Goal: Communication & Community: Answer question/provide support

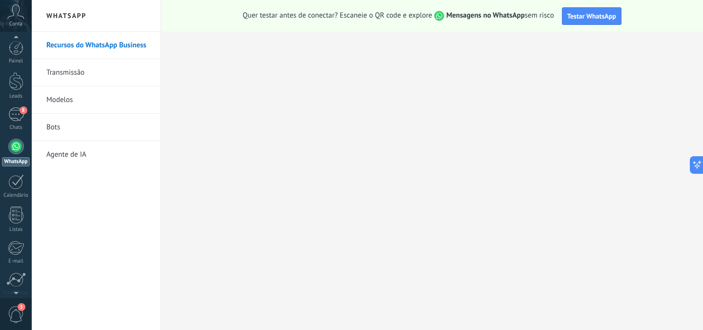
click at [54, 128] on link "Bots" at bounding box center [98, 127] width 104 height 27
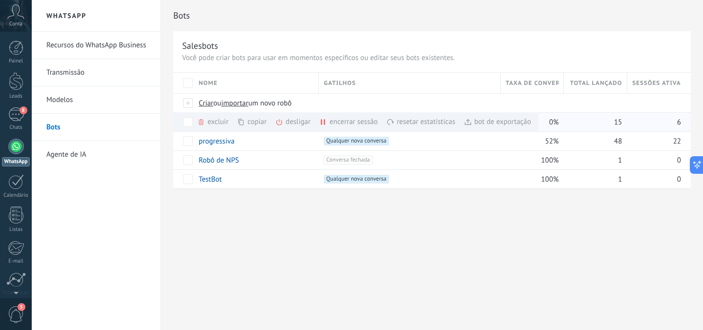
click at [296, 123] on div "desligar mais" at bounding box center [310, 121] width 70 height 19
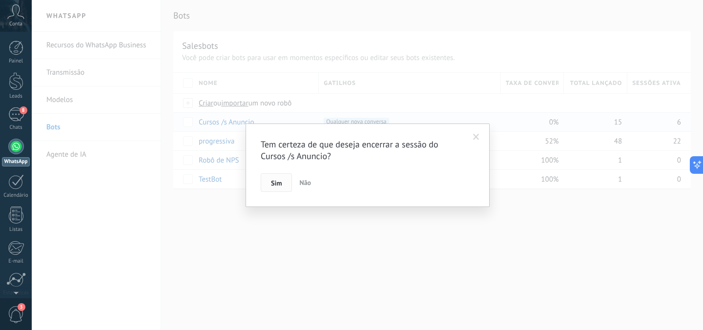
click at [283, 181] on button "Sim" at bounding box center [276, 182] width 31 height 19
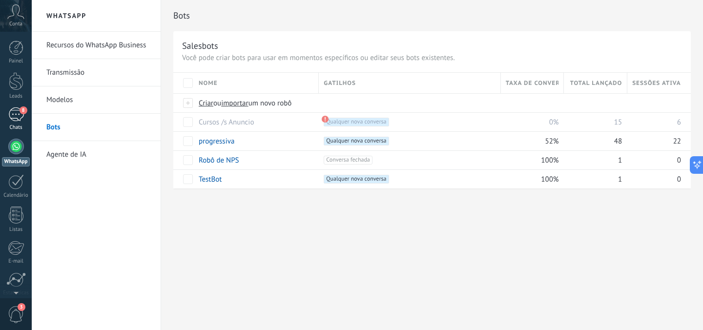
click at [21, 118] on div "8" at bounding box center [16, 114] width 16 height 14
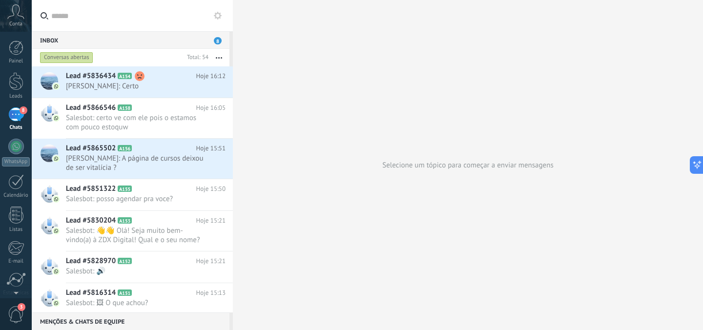
click at [223, 17] on button at bounding box center [218, 16] width 12 height 12
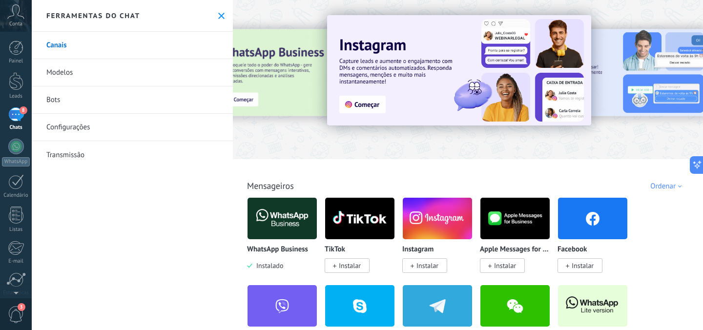
click at [308, 141] on div at bounding box center [468, 77] width 470 height 140
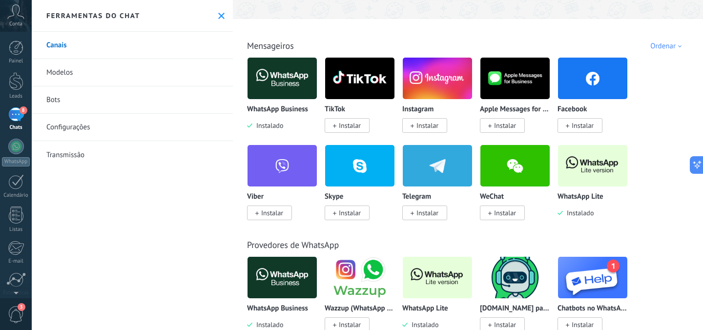
scroll to position [151, 0]
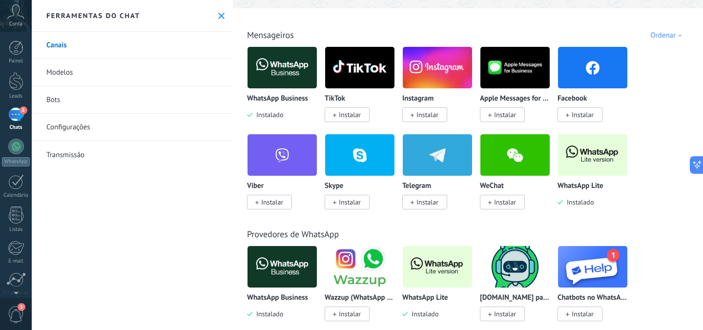
click at [588, 161] on img at bounding box center [592, 154] width 69 height 47
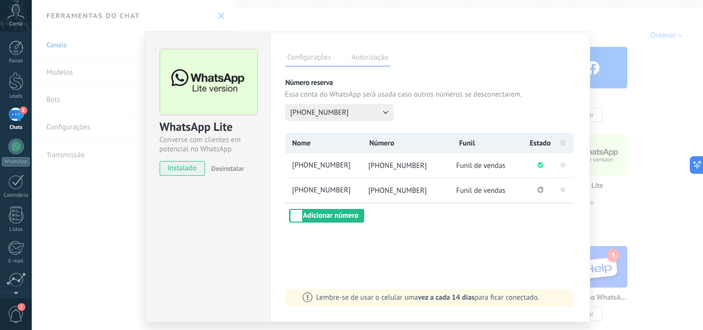
click at [540, 188] on icon "Conexão perdida Clique para reconectar." at bounding box center [540, 189] width 6 height 6
click at [560, 190] on rect at bounding box center [563, 190] width 6 height 6
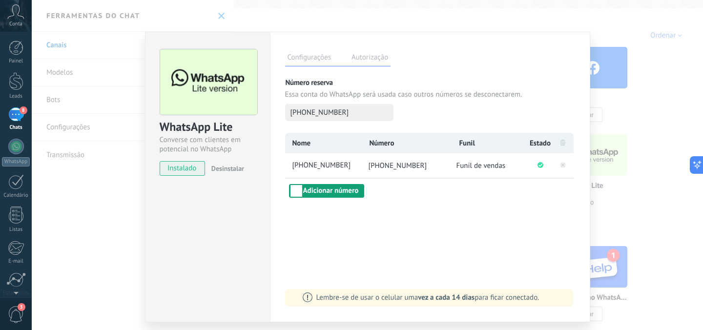
click at [315, 194] on button "Adicionar número" at bounding box center [327, 191] width 76 height 14
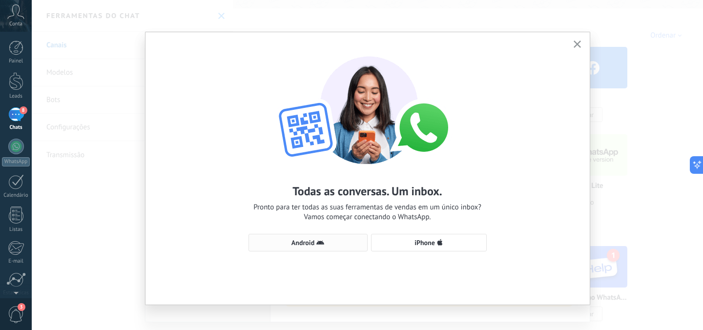
click at [316, 242] on use "button" at bounding box center [320, 242] width 8 height 4
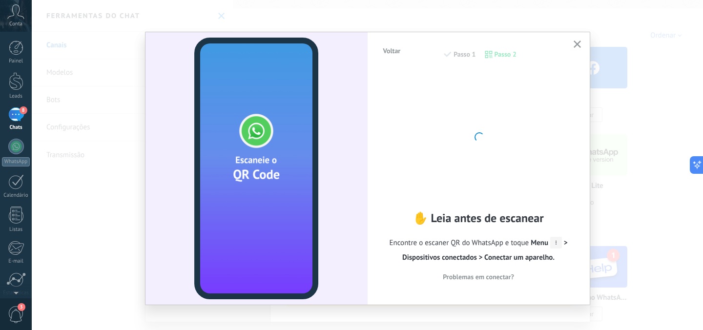
click at [574, 44] on use "button" at bounding box center [576, 44] width 7 height 7
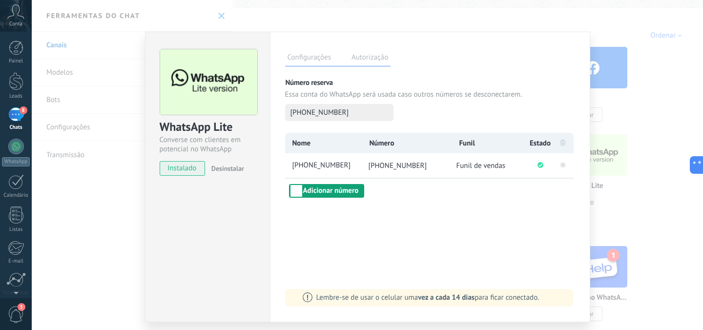
click at [319, 192] on button "Adicionar número" at bounding box center [327, 191] width 76 height 14
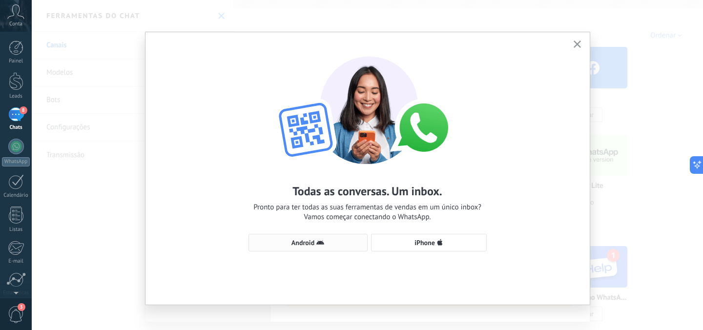
click at [325, 243] on span "Android" at bounding box center [308, 243] width 108 height 8
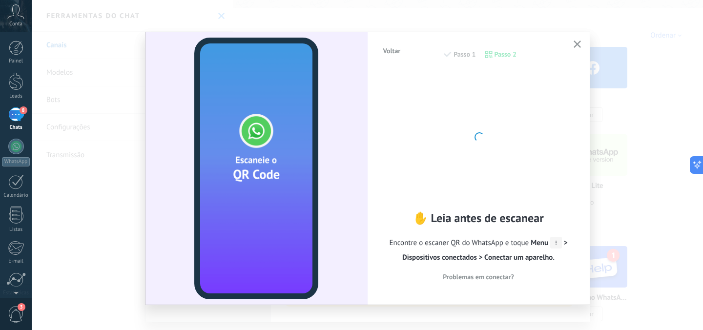
click at [571, 46] on button "button" at bounding box center [577, 44] width 12 height 13
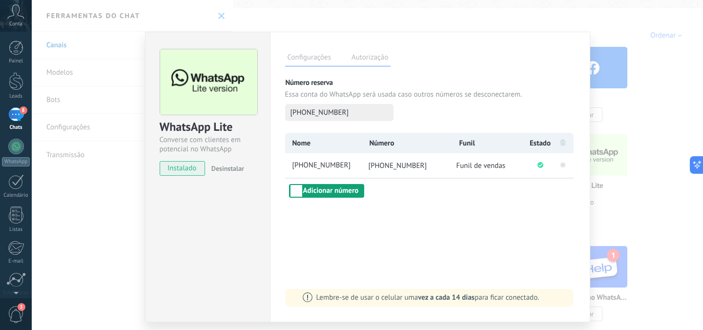
click at [322, 190] on button "Adicionar número" at bounding box center [327, 191] width 76 height 14
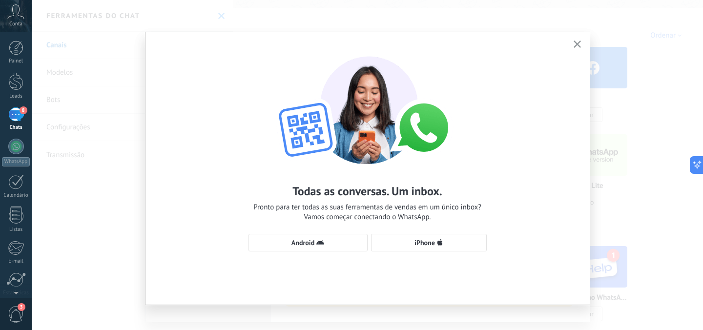
click at [315, 252] on div "Todas as conversas. Um inbox. Pronto para ter todas as suas ferramentas de vend…" at bounding box center [367, 149] width 444 height 234
click at [316, 244] on use "button" at bounding box center [320, 242] width 8 height 4
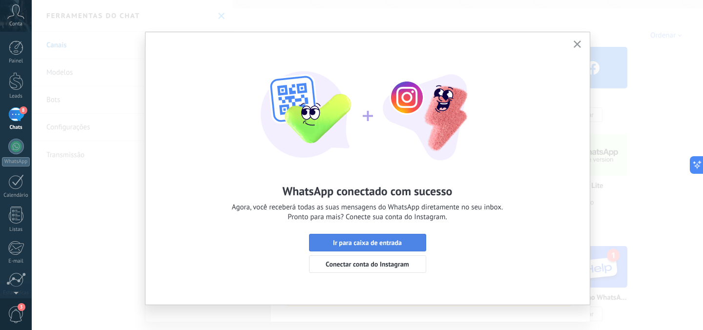
click at [395, 239] on span "Ir para caixa de entrada" at bounding box center [367, 242] width 69 height 7
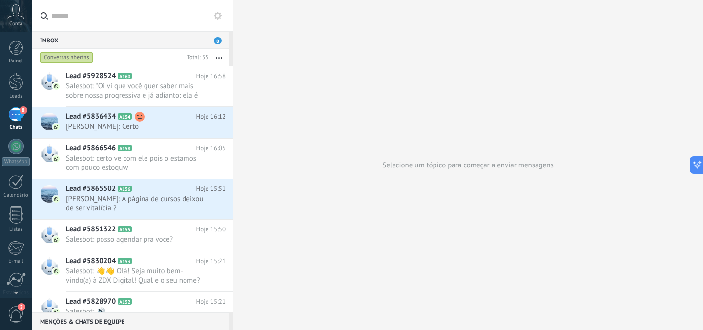
click at [16, 110] on div "8" at bounding box center [16, 114] width 16 height 14
click at [213, 39] on div "Inbox 8" at bounding box center [131, 40] width 198 height 18
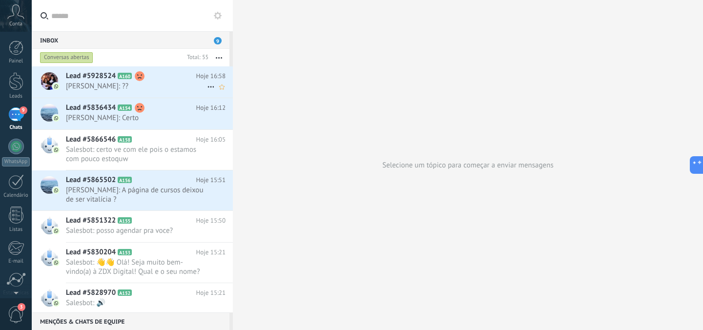
click at [91, 87] on span "[PERSON_NAME]: ??" at bounding box center [136, 86] width 141 height 9
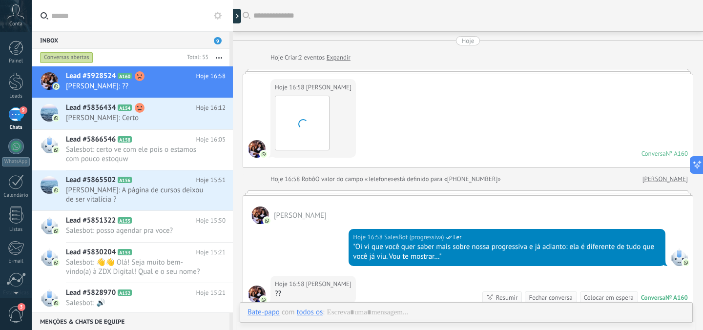
scroll to position [129, 0]
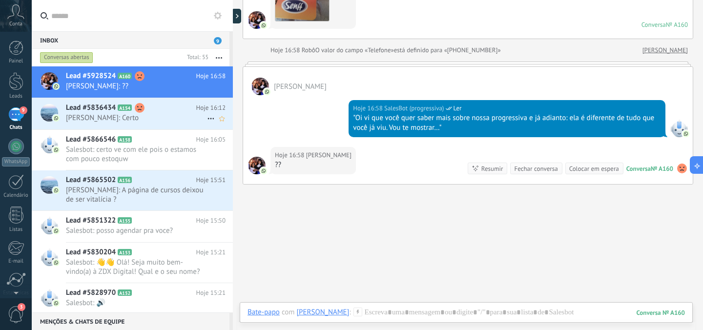
click at [93, 114] on span "[PERSON_NAME]: Certo" at bounding box center [136, 117] width 141 height 9
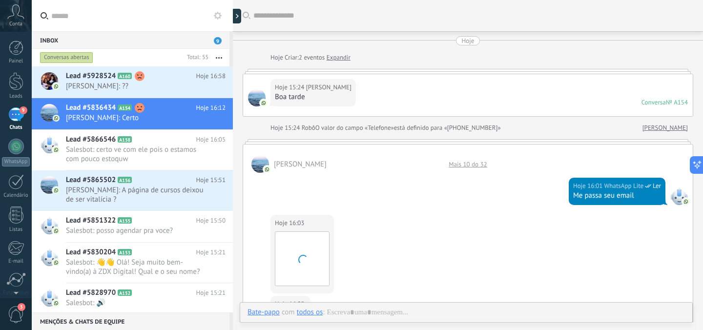
scroll to position [562, 0]
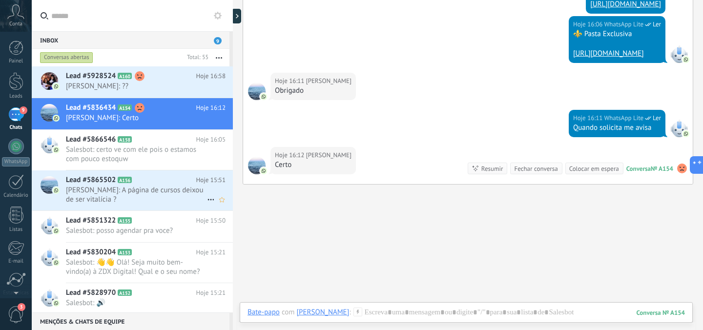
click at [102, 191] on span "[PERSON_NAME]: A página de cursos deixou de ser vitalícia ?" at bounding box center [136, 194] width 141 height 19
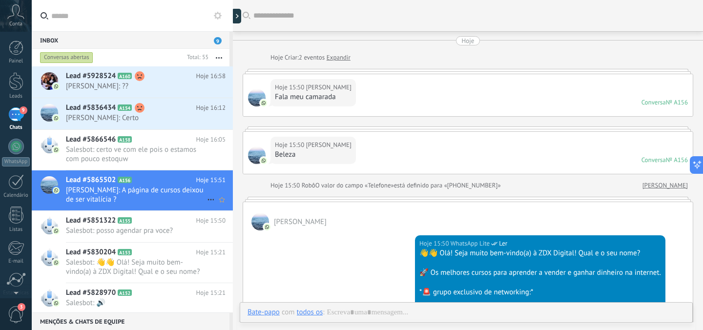
scroll to position [244, 0]
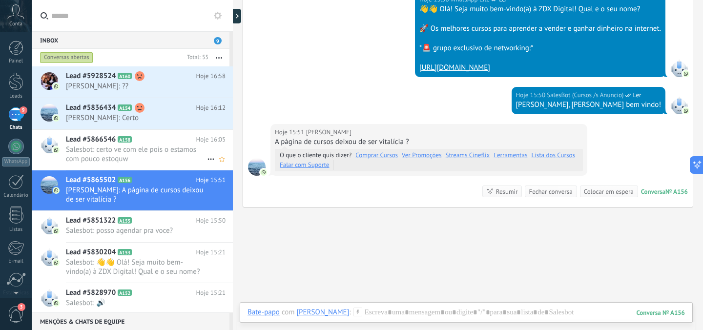
click at [109, 144] on div "Lead #5866546 A158 Hoje 16:05 Salesbot: certo ve com ele pois o estamos com pou…" at bounding box center [149, 150] width 167 height 40
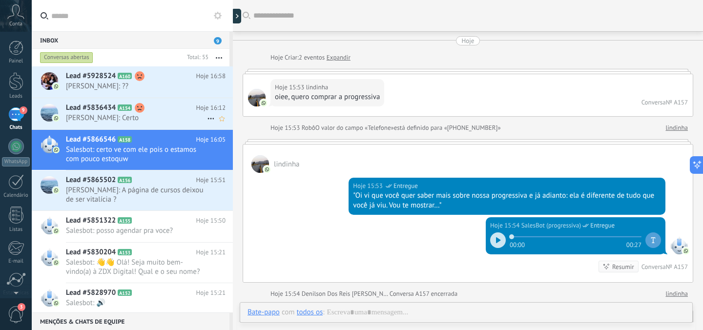
scroll to position [698, 0]
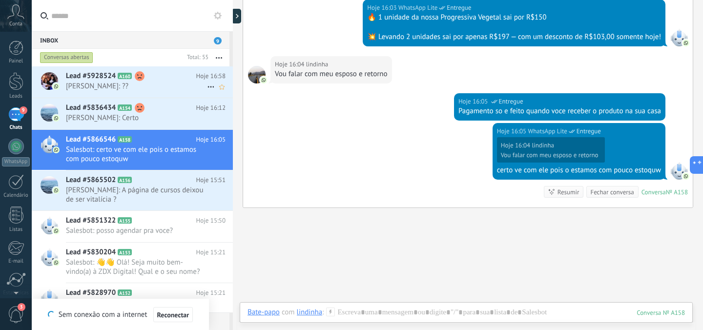
click at [75, 70] on div "Lead #5928524 A160 Hoje 16:58 [PERSON_NAME]: ??" at bounding box center [149, 81] width 167 height 31
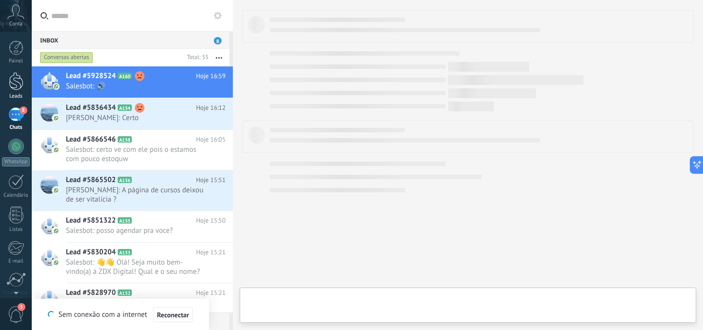
click at [16, 82] on div at bounding box center [16, 81] width 15 height 18
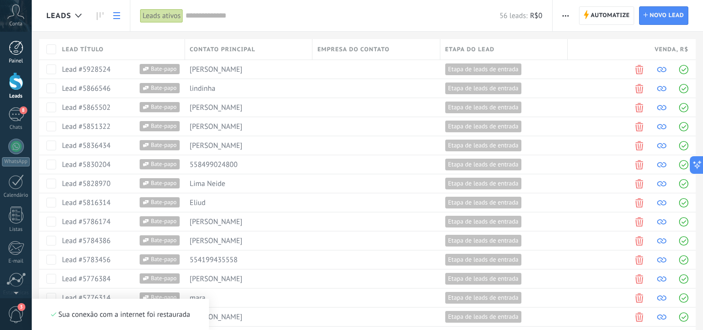
click at [20, 48] on div at bounding box center [16, 48] width 15 height 15
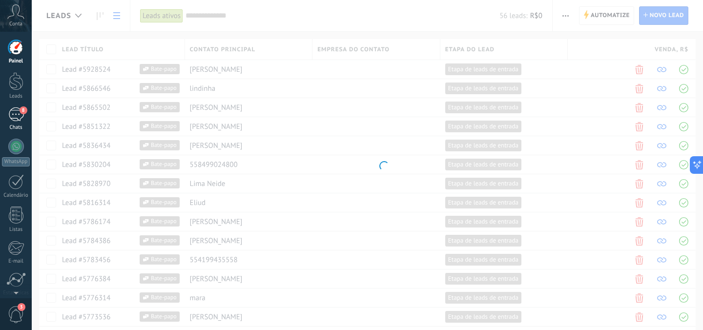
click at [5, 120] on link "8 Chats" at bounding box center [16, 118] width 32 height 23
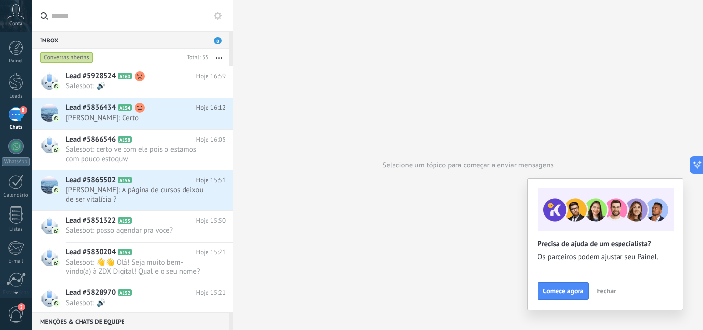
click at [62, 60] on div "Conversas abertas" at bounding box center [66, 58] width 53 height 12
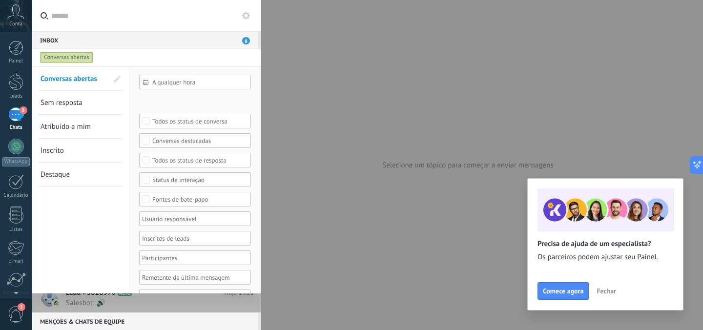
click at [62, 60] on div "Conversas abertas" at bounding box center [66, 58] width 53 height 12
click at [67, 94] on link "Sem resposta" at bounding box center [74, 102] width 67 height 23
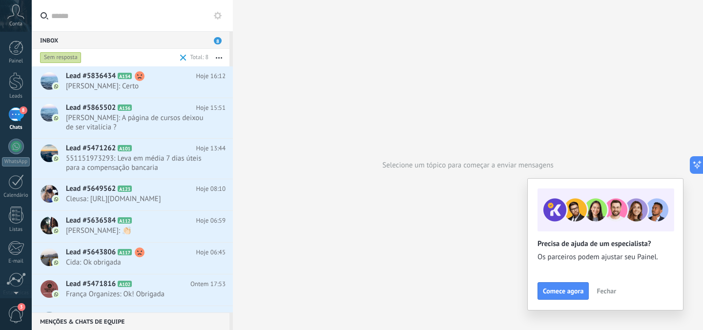
click at [223, 59] on button "button" at bounding box center [218, 58] width 21 height 18
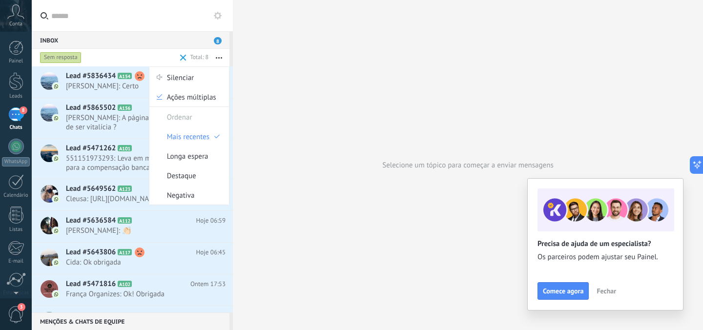
click at [221, 15] on use at bounding box center [218, 16] width 8 height 8
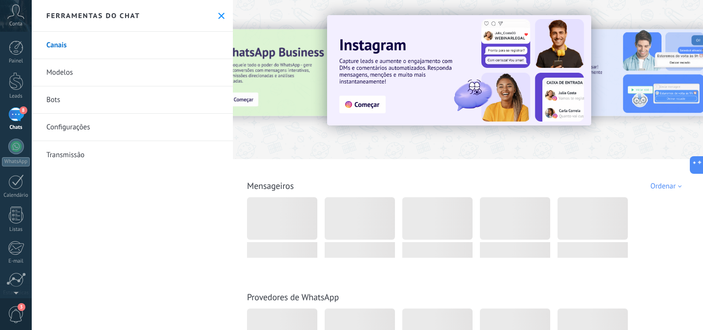
click at [75, 130] on link "Configurações" at bounding box center [132, 127] width 201 height 27
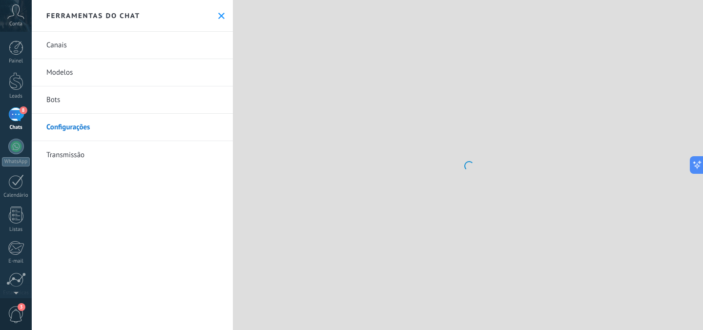
click at [70, 41] on link "Canais" at bounding box center [132, 45] width 201 height 27
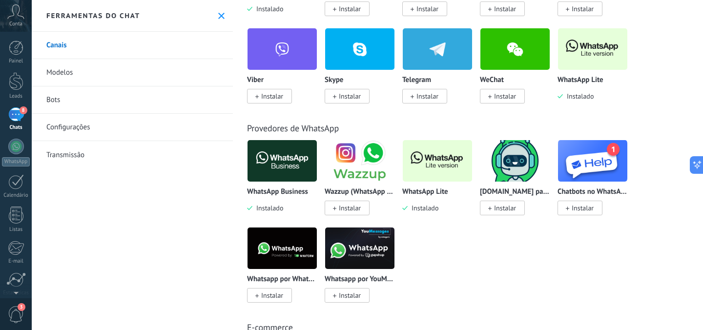
scroll to position [256, 0]
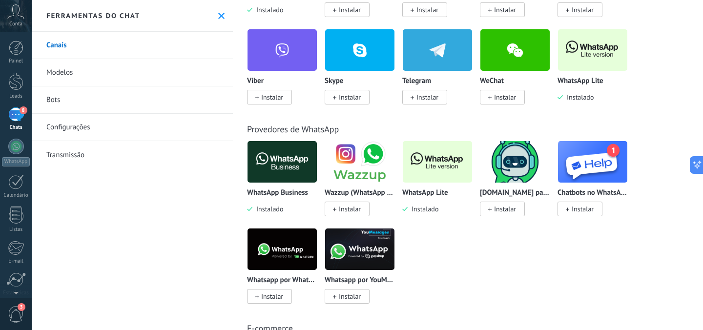
click at [588, 54] on img at bounding box center [592, 49] width 69 height 47
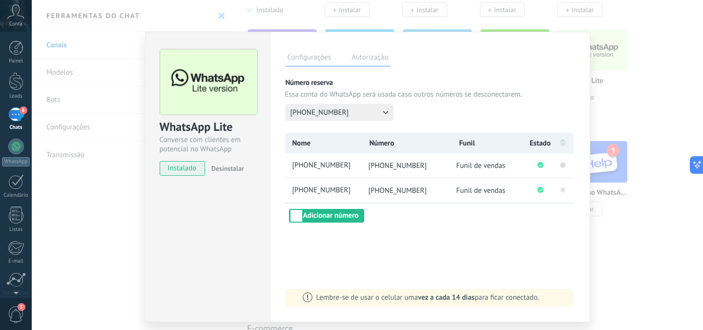
click at [561, 164] on icon at bounding box center [562, 164] width 3 height 3
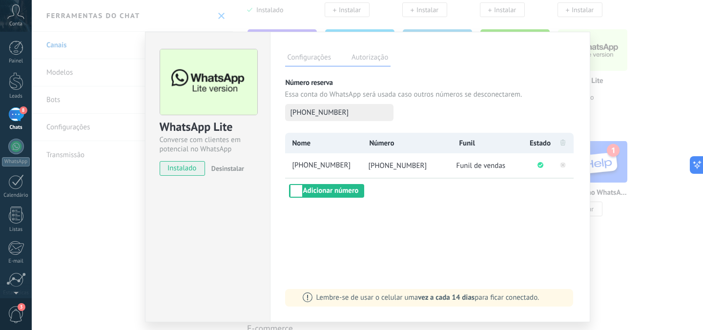
click at [127, 50] on div "WhatsApp Lite Converse com clientes em potencial no WhatsApp instalado Desinsta…" at bounding box center [367, 165] width 671 height 330
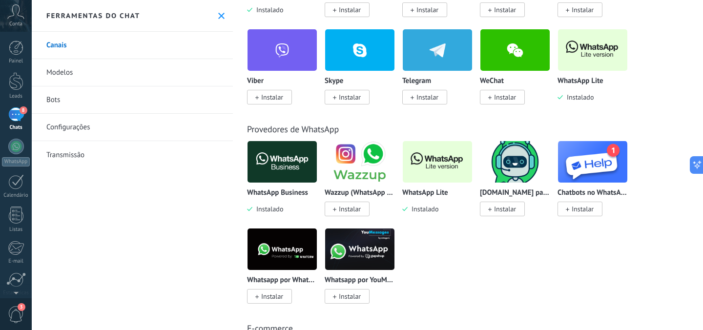
click at [15, 109] on div "8" at bounding box center [16, 114] width 16 height 14
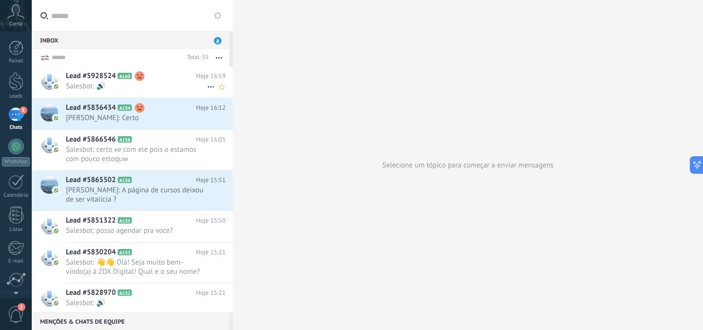
click at [95, 83] on span "Salesbot: 🔊" at bounding box center [136, 86] width 141 height 9
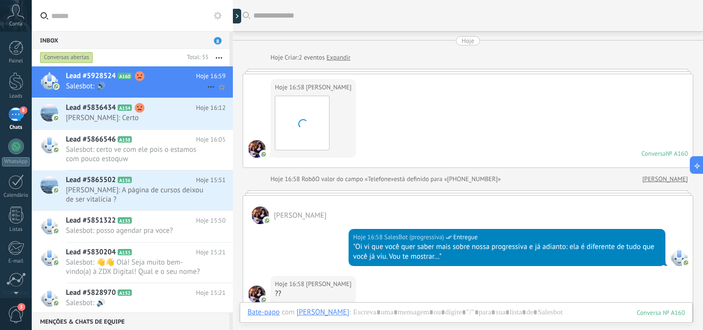
scroll to position [180, 0]
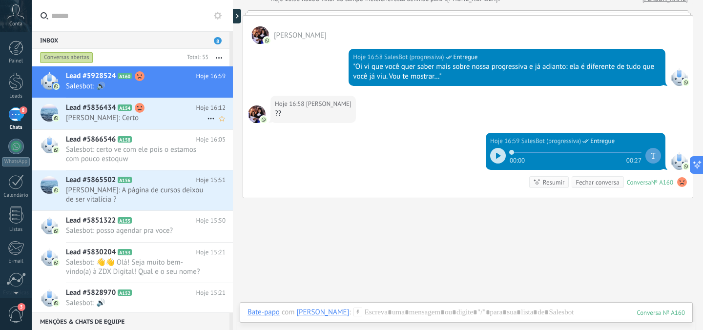
click at [75, 123] on div "Lead #5836434 A154 Hoje 16:12 [PERSON_NAME]: Certo" at bounding box center [149, 113] width 167 height 31
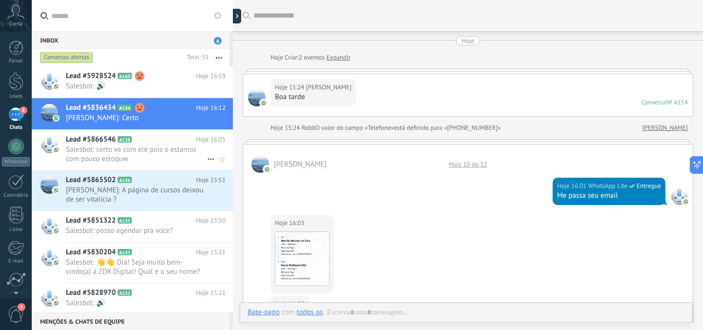
scroll to position [562, 0]
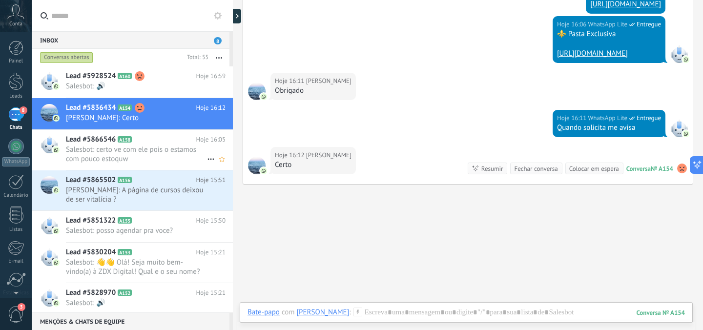
click at [108, 152] on span "Salesbot: certo ve com ele pois o estamos com pouco estoquw" at bounding box center [136, 154] width 141 height 19
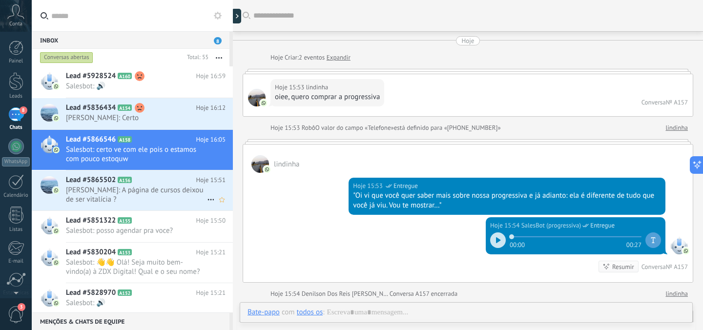
scroll to position [698, 0]
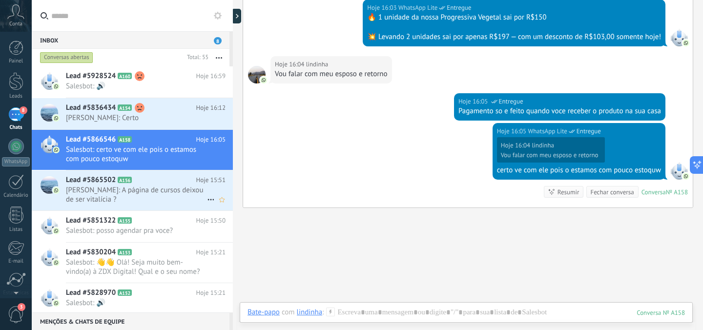
click at [111, 183] on span "Lead #5865502" at bounding box center [91, 180] width 50 height 10
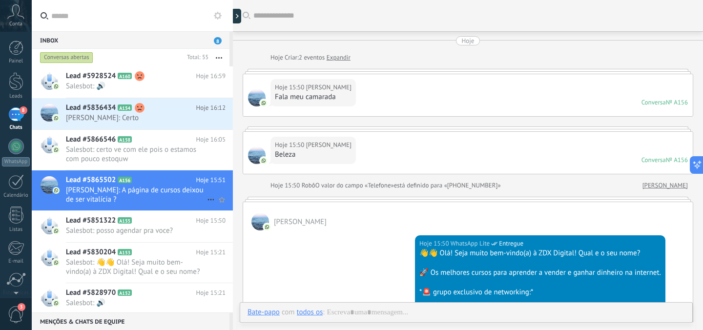
scroll to position [244, 0]
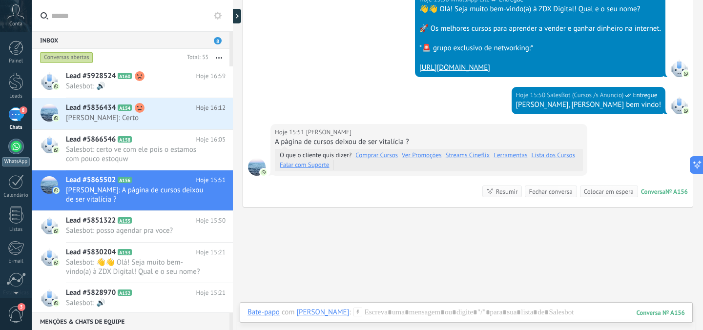
click at [20, 143] on div at bounding box center [16, 147] width 16 height 16
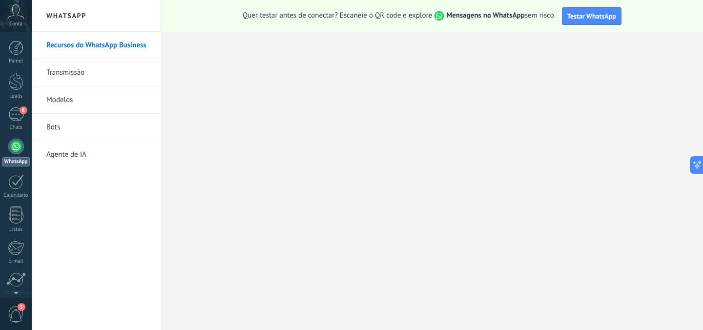
click at [68, 78] on link "Transmissão" at bounding box center [98, 72] width 104 height 27
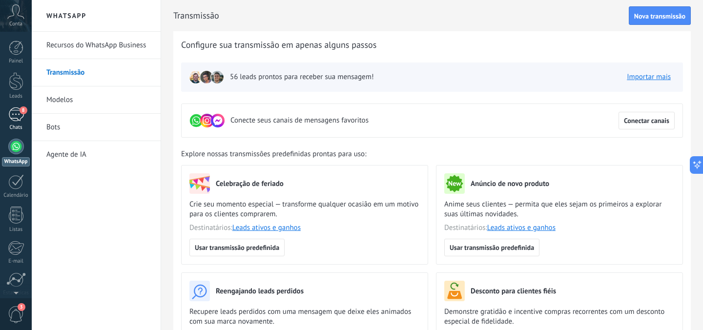
click at [20, 110] on span "8" at bounding box center [24, 110] width 8 height 8
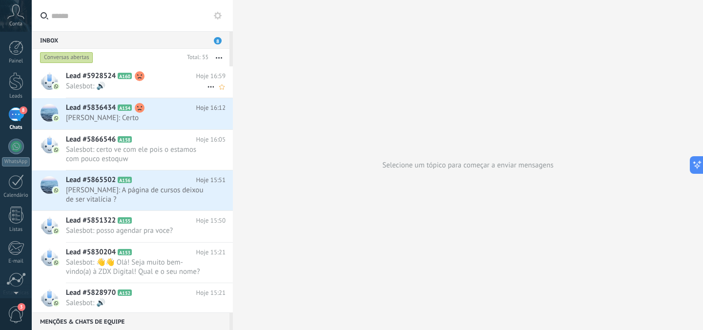
click at [94, 78] on span "Lead #5928524" at bounding box center [91, 76] width 50 height 10
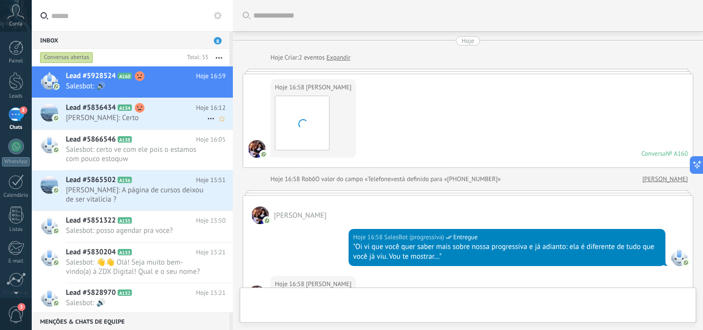
click at [97, 113] on div "Lead #5836434 A154 Hoje 16:12 [PERSON_NAME]: Certo" at bounding box center [149, 113] width 167 height 31
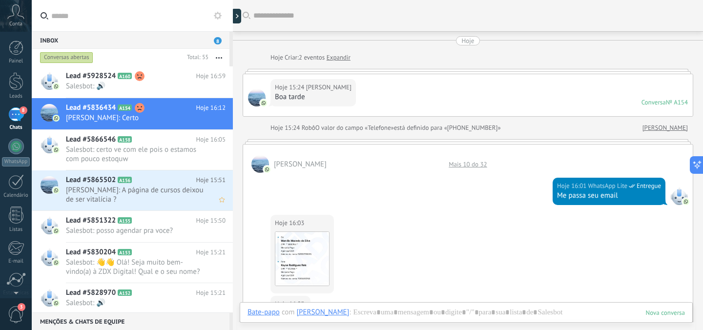
scroll to position [562, 0]
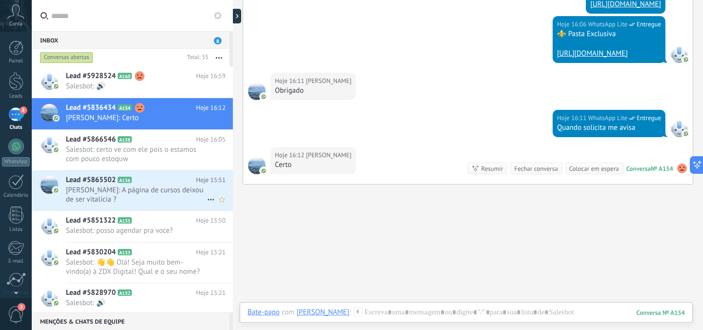
click at [108, 190] on span "[PERSON_NAME]: A página de cursos deixou de ser vitalícia ?" at bounding box center [136, 194] width 141 height 19
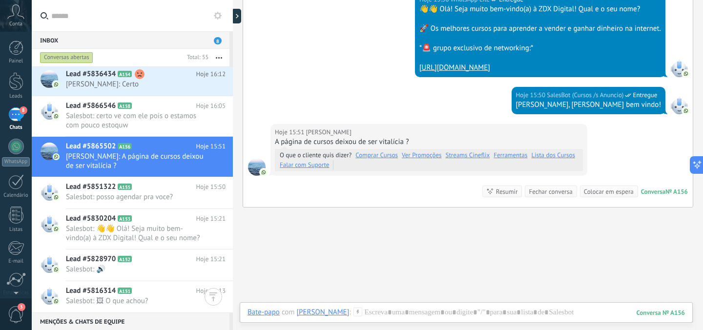
scroll to position [15, 0]
click at [17, 305] on div "3" at bounding box center [16, 314] width 32 height 32
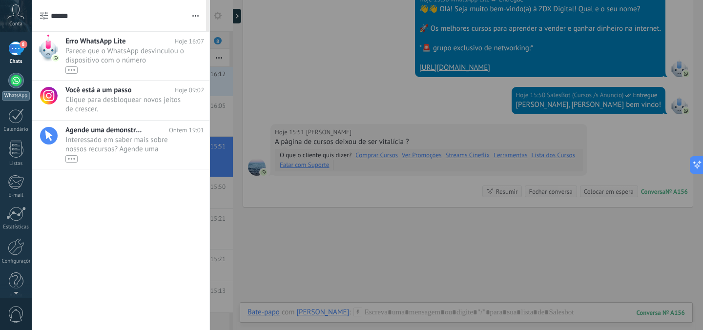
scroll to position [0, 0]
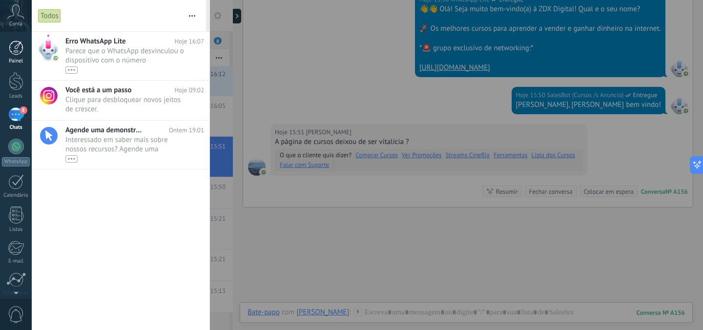
click at [14, 59] on div "Painel" at bounding box center [16, 61] width 28 height 6
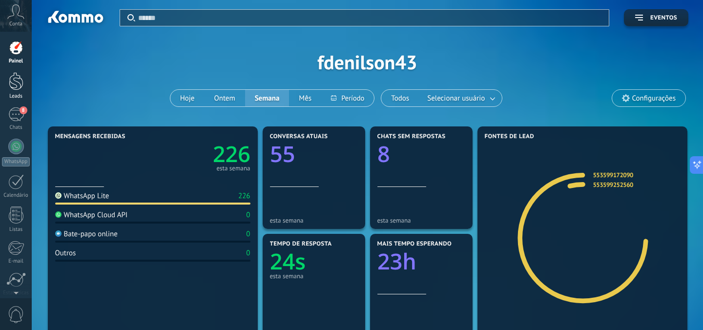
click at [15, 82] on div at bounding box center [16, 81] width 15 height 18
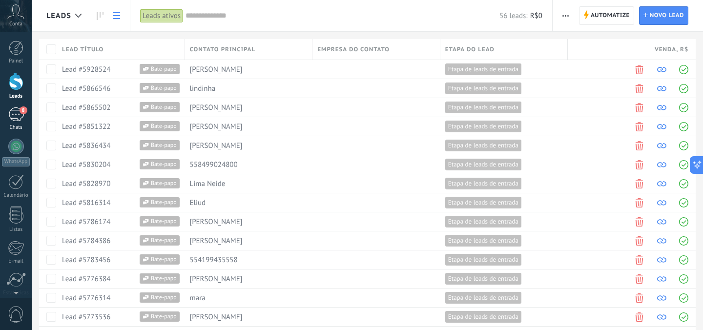
click at [16, 112] on div "8" at bounding box center [16, 114] width 16 height 14
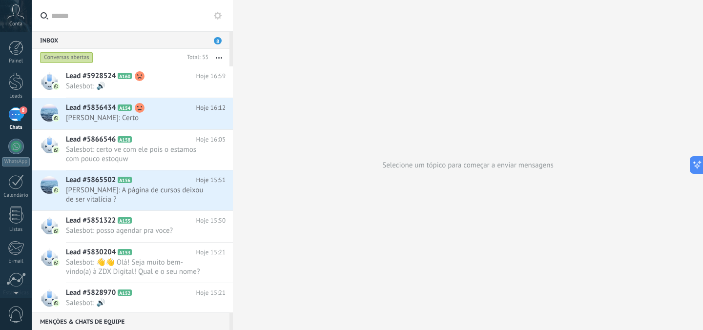
click at [216, 38] on span "8" at bounding box center [218, 40] width 8 height 7
click at [219, 39] on span "8" at bounding box center [218, 40] width 8 height 7
click at [217, 53] on button "button" at bounding box center [218, 58] width 21 height 18
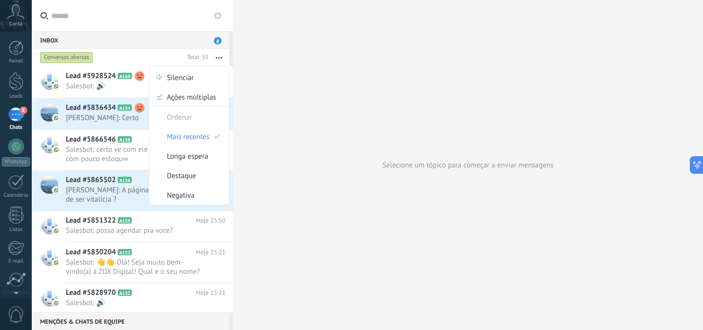
click at [173, 115] on span "Ordenar" at bounding box center [179, 117] width 25 height 20
click at [72, 57] on div "Conversas abertas" at bounding box center [66, 58] width 53 height 12
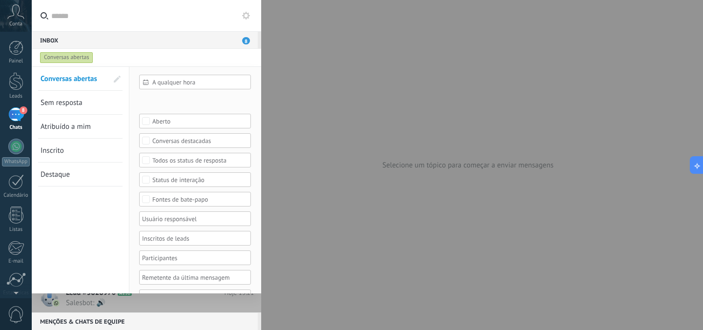
click at [60, 101] on span "Sem resposta" at bounding box center [62, 102] width 42 height 9
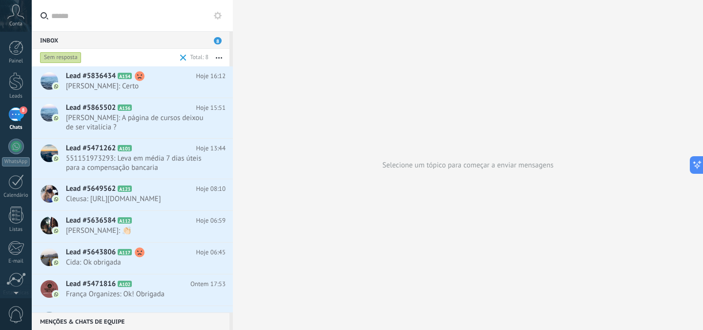
click at [67, 58] on div "Sem resposta" at bounding box center [60, 58] width 41 height 12
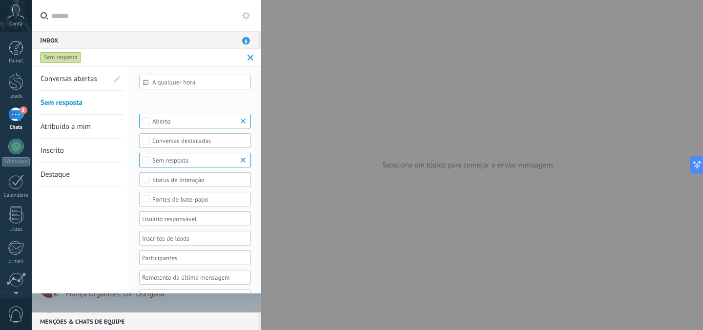
click at [58, 129] on span "Atribuído a mim" at bounding box center [66, 126] width 50 height 9
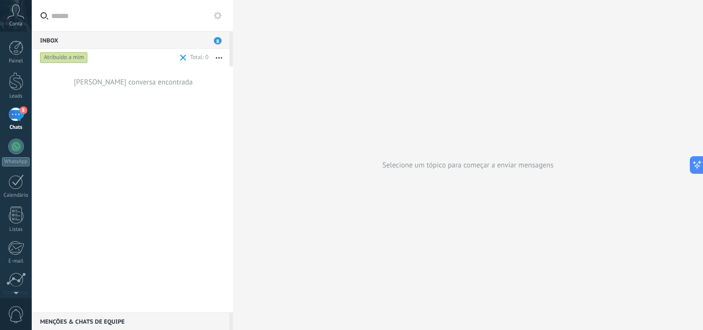
click at [62, 59] on div "Atribuído a mim" at bounding box center [64, 58] width 48 height 12
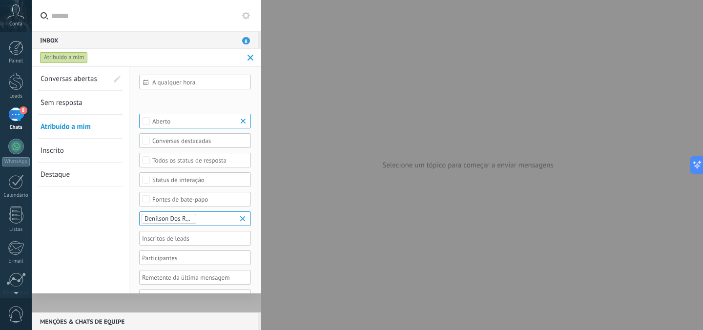
click at [67, 79] on span "Conversas abertas" at bounding box center [69, 78] width 57 height 9
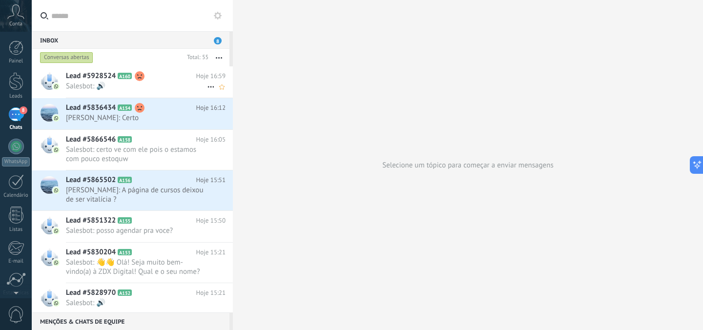
click at [79, 86] on span "Salesbot: 🔊" at bounding box center [136, 86] width 141 height 9
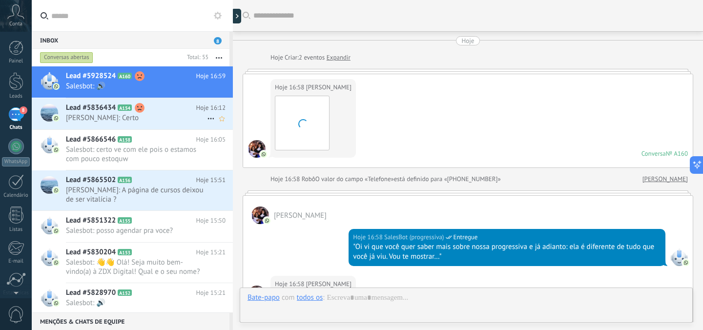
scroll to position [218, 0]
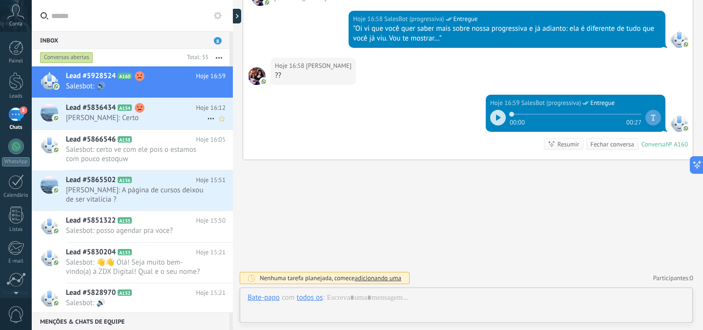
click at [83, 110] on span "Lead #5836434" at bounding box center [91, 108] width 50 height 10
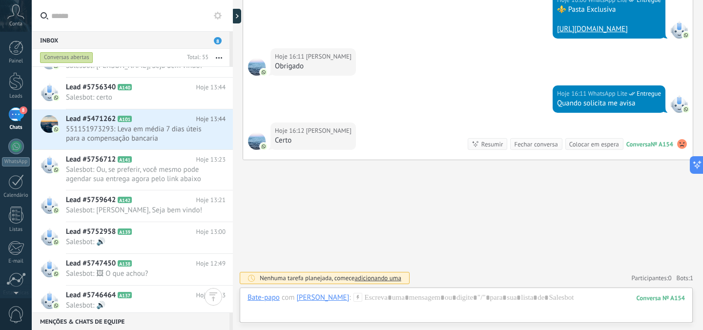
scroll to position [472, 0]
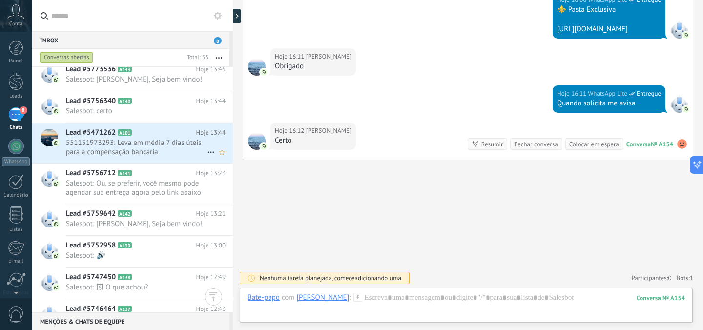
click at [100, 141] on span "551151973293: Leva em média 7 dias úteis para a compensação bancaria" at bounding box center [136, 147] width 141 height 19
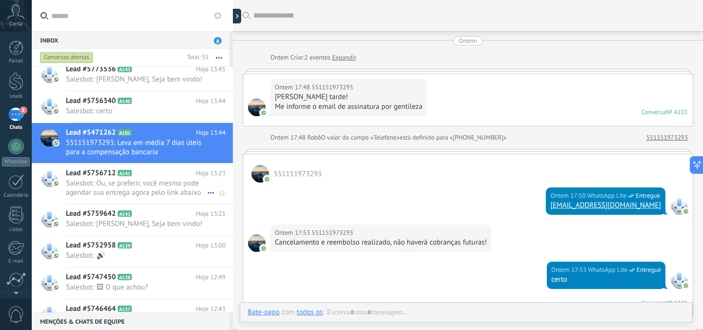
scroll to position [300, 0]
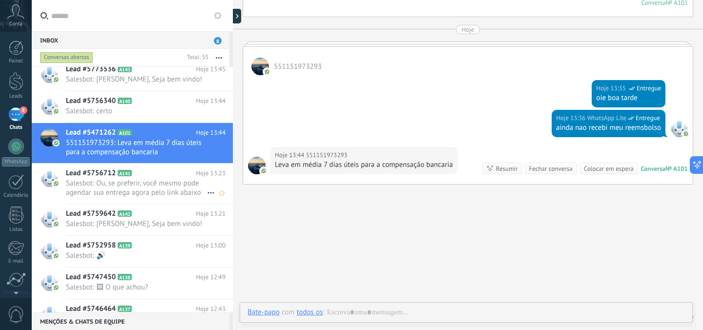
click at [102, 176] on span "Lead #5756712" at bounding box center [91, 173] width 50 height 10
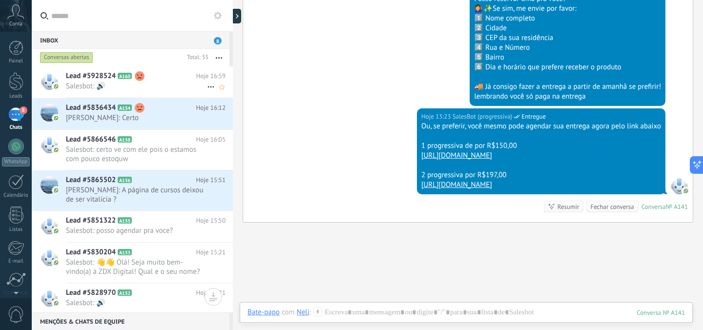
click at [169, 89] on span "Salesbot: 🔊" at bounding box center [136, 86] width 141 height 9
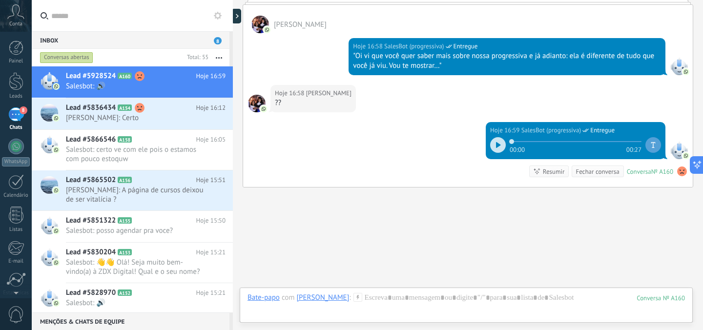
scroll to position [218, 0]
